Goal: Information Seeking & Learning: Learn about a topic

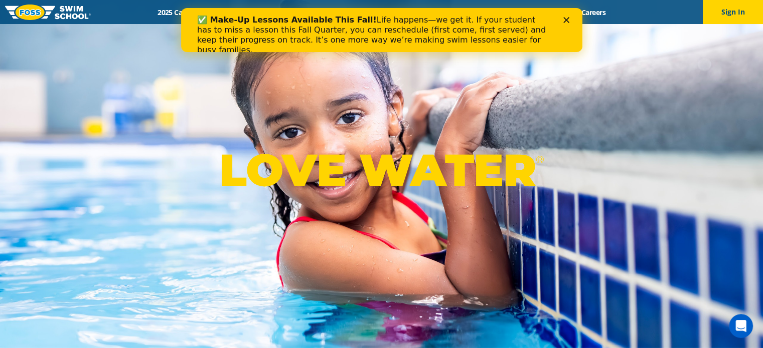
drag, startPoint x: 659, startPoint y: 86, endPoint x: 691, endPoint y: -61, distance: 149.9
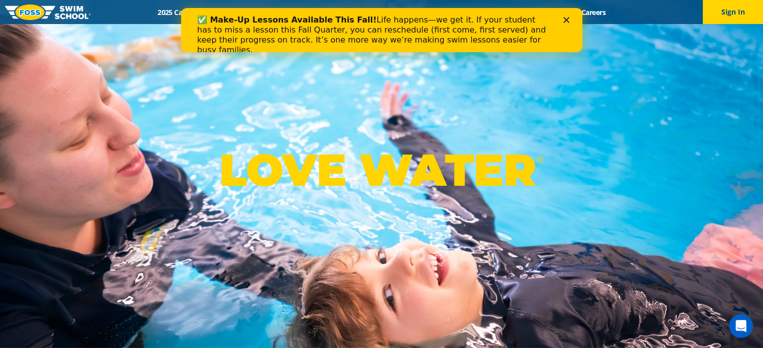
click at [70, 7] on img at bounding box center [48, 13] width 86 height 16
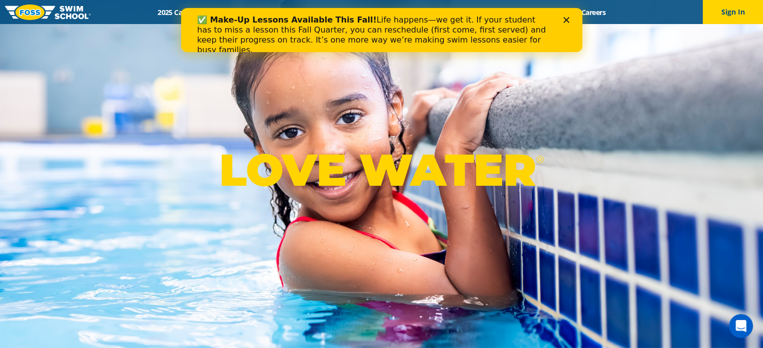
click at [562, 18] on div "✅ Make-Up Lessons Available This Fall! Life happens—we get it. If your student …" at bounding box center [381, 35] width 369 height 46
click at [563, 18] on polygon "Close" at bounding box center [566, 20] width 6 height 6
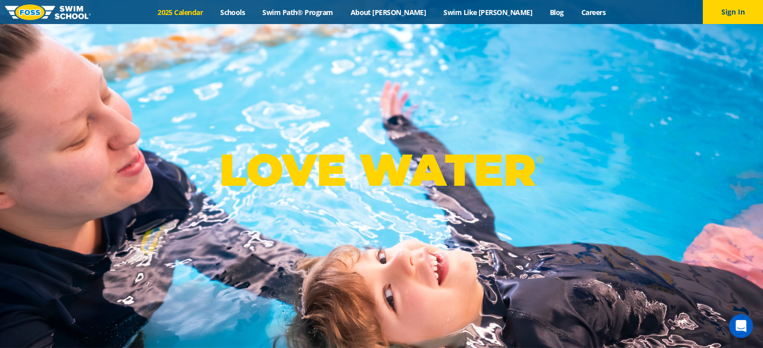
click at [212, 13] on link "2025 Calendar" at bounding box center [180, 13] width 63 height 10
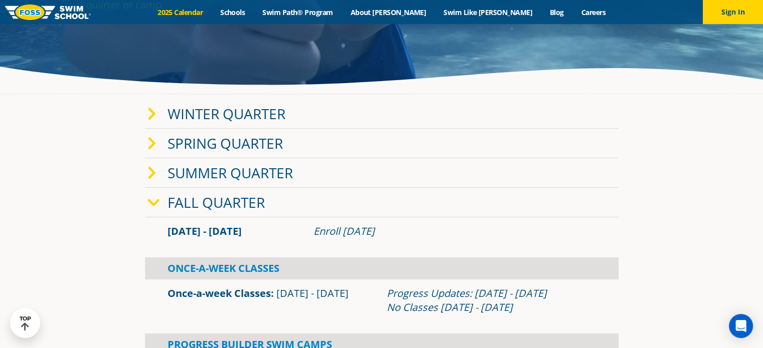
click at [153, 116] on icon at bounding box center [151, 114] width 9 height 14
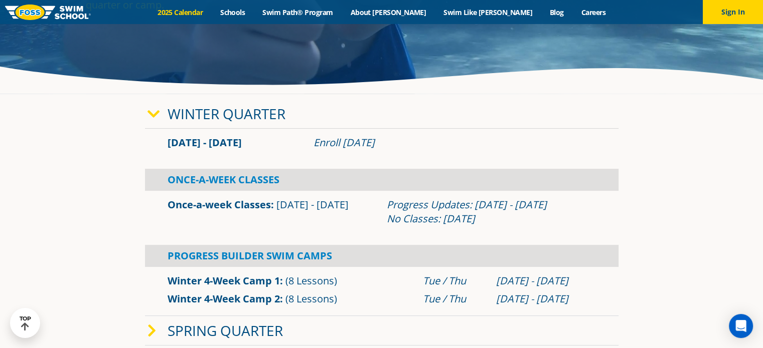
click at [255, 206] on link "Once-a-week Classes" at bounding box center [218, 205] width 103 height 14
